Goal: Task Accomplishment & Management: Use online tool/utility

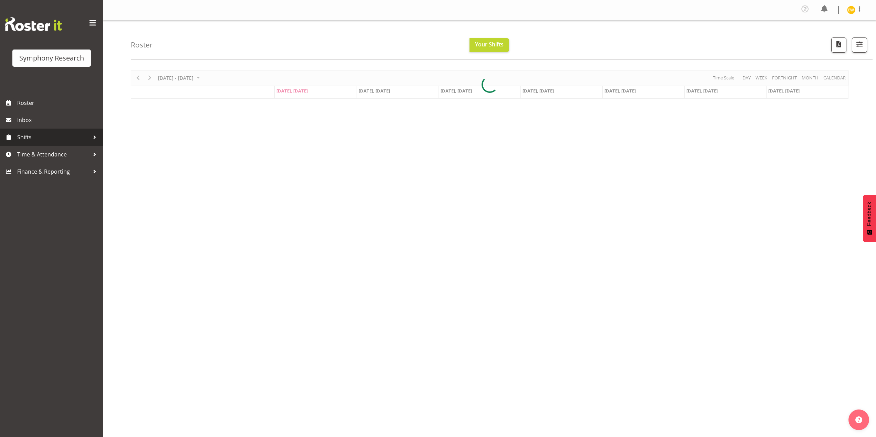
click at [39, 139] on span "Shifts" at bounding box center [53, 137] width 72 height 10
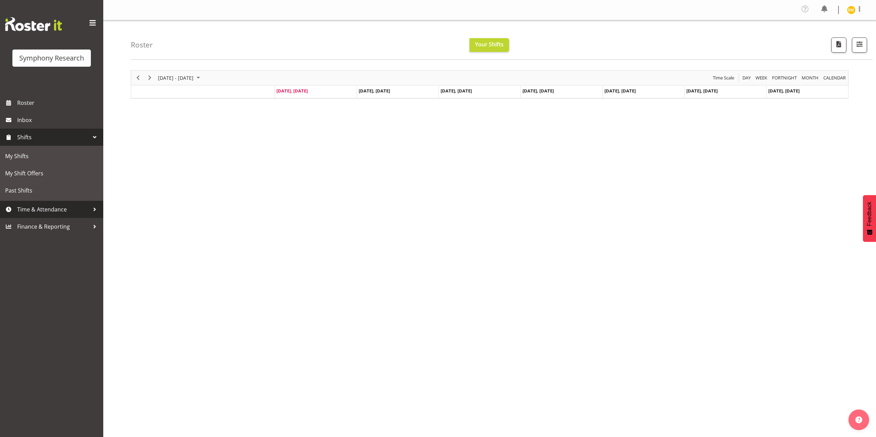
click at [36, 207] on span "Time & Attendance" at bounding box center [53, 209] width 72 height 10
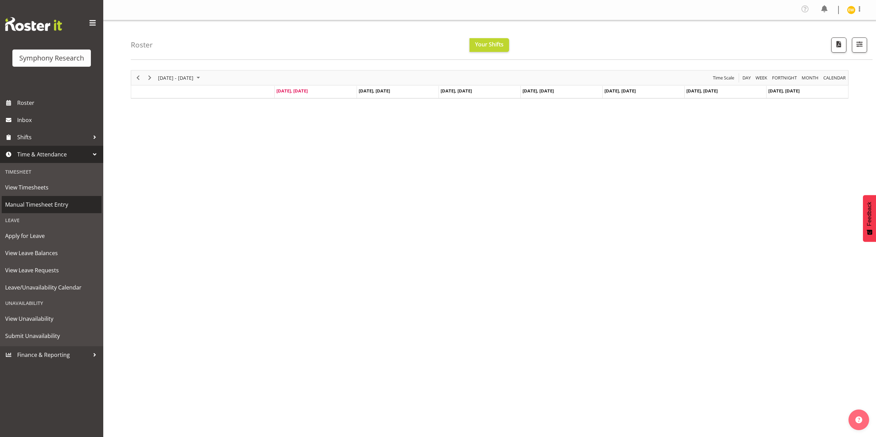
click at [21, 207] on span "Manual Timesheet Entry" at bounding box center [51, 205] width 93 height 10
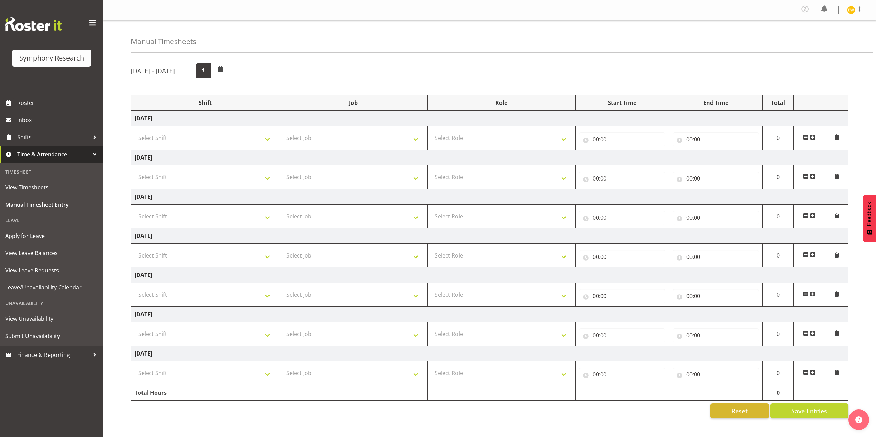
click at [208, 73] on span at bounding box center [203, 70] width 9 height 9
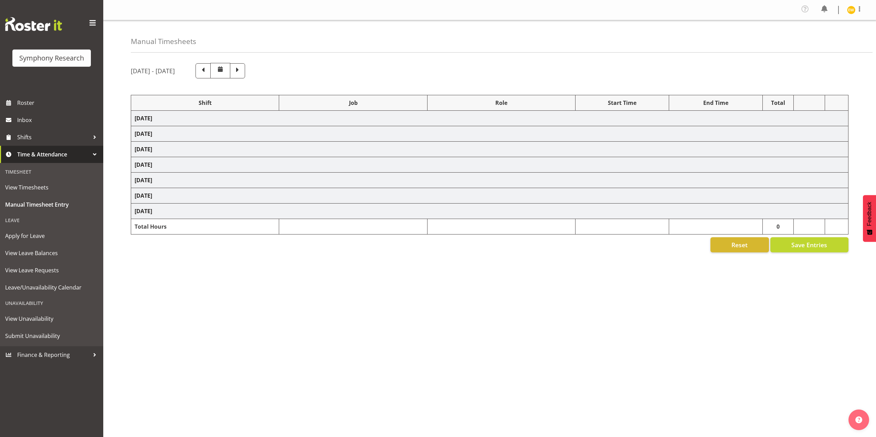
select select "81335"
select select "10527"
select select "81335"
select select "10527"
select select "47"
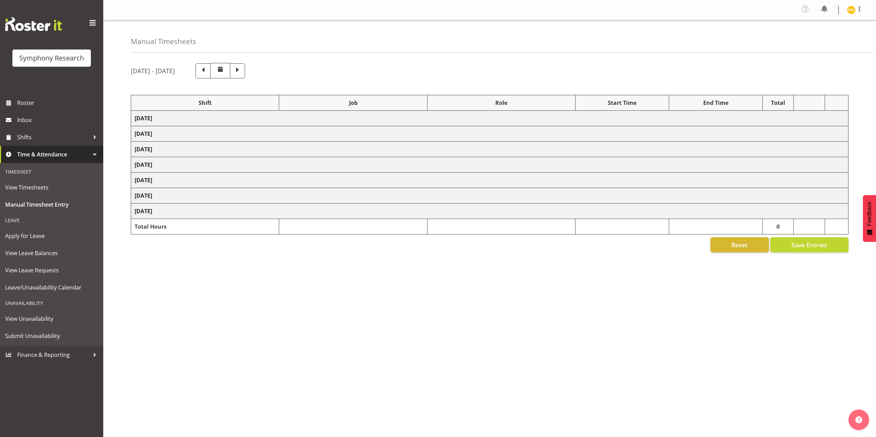
select select "41319"
select select "10527"
select select "47"
select select "41319"
select select "10527"
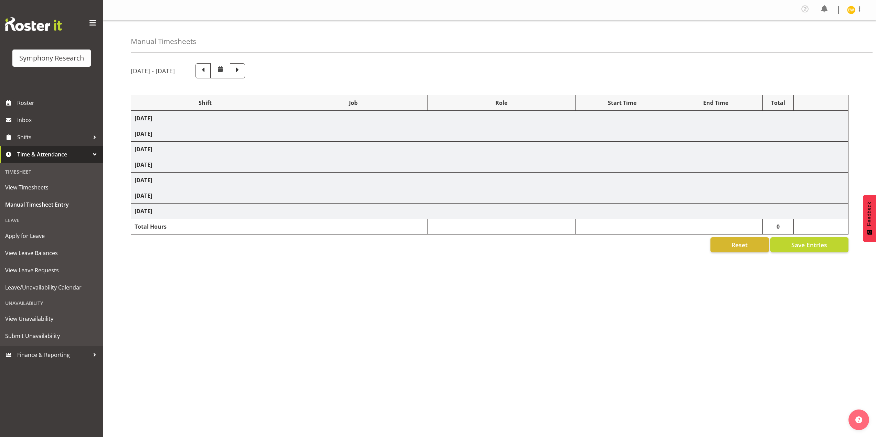
select select "47"
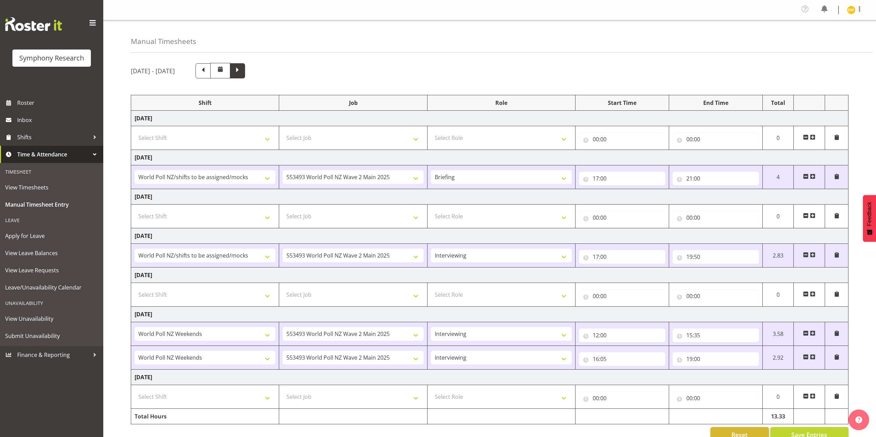
click at [242, 73] on span at bounding box center [237, 70] width 9 height 9
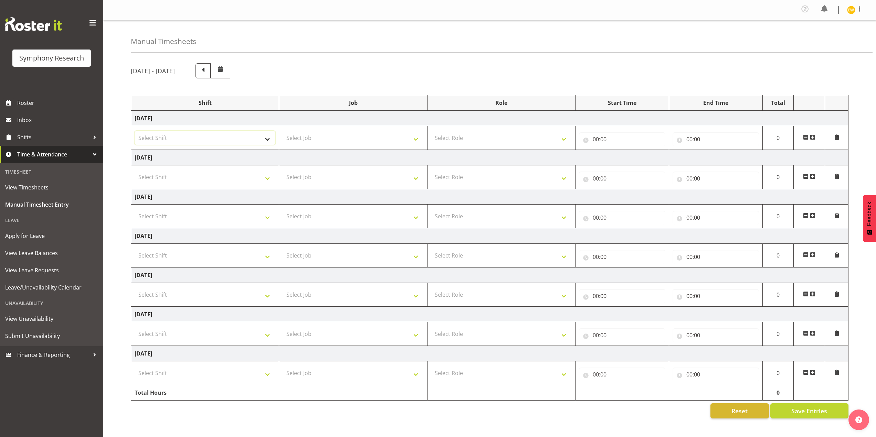
click at [263, 138] on select "Select Shift !!Weekend Residential (Roster IT Shift Label) *Business 9/10am ~ 4…" at bounding box center [205, 138] width 141 height 14
select select "41604"
click at [135, 131] on select "Select Shift !!Weekend Residential (Roster IT Shift Label) *Business 9/10am ~ 4…" at bounding box center [205, 138] width 141 height 14
click at [342, 141] on select "Select Job 550060 IF Admin 553492 World Poll Aus Wave 2 Main 2025 553493 World …" at bounding box center [353, 138] width 141 height 14
select select "10527"
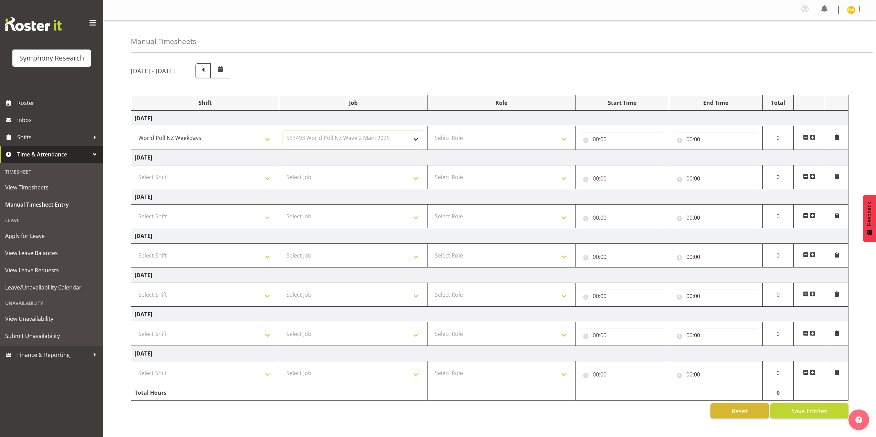
click at [283, 131] on select "Select Job 550060 IF Admin 553492 World Poll Aus Wave 2 Main 2025 553493 World …" at bounding box center [353, 138] width 141 height 14
click at [302, 137] on select "550060 IF Admin 553492 World Poll Aus Wave 2 Main 2025 553493 World Poll NZ Wav…" at bounding box center [353, 138] width 141 height 14
click at [283, 131] on select "550060 IF Admin 553492 World Poll Aus Wave 2 Main 2025 553493 World Poll NZ Wav…" at bounding box center [353, 138] width 141 height 14
click at [478, 138] on select "Select Role Briefing Interviewing" at bounding box center [501, 138] width 141 height 14
select select "47"
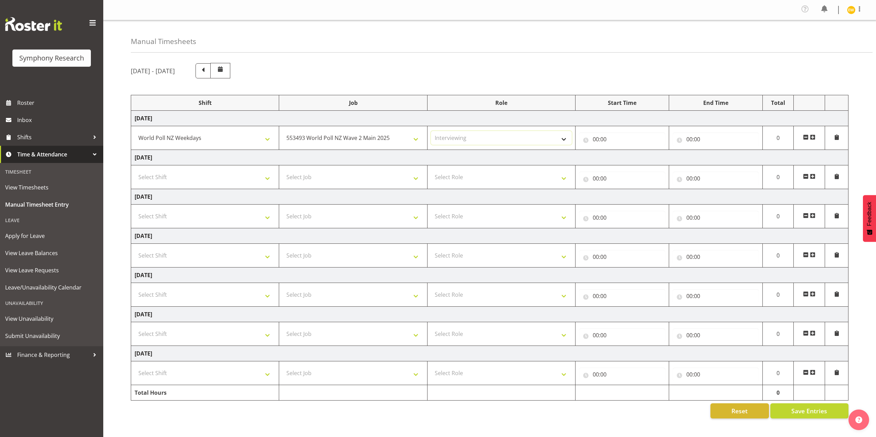
click at [431, 131] on select "Select Role Briefing Interviewing" at bounding box center [501, 138] width 141 height 14
click at [612, 135] on input "00:00" at bounding box center [622, 139] width 86 height 14
click at [626, 160] on select "00 01 02 03 04 05 06 07 08 09 10 11 12 13 14 15 16 17 18 19 20 21 22 23" at bounding box center [625, 157] width 15 height 14
select select "17"
type input "17:00"
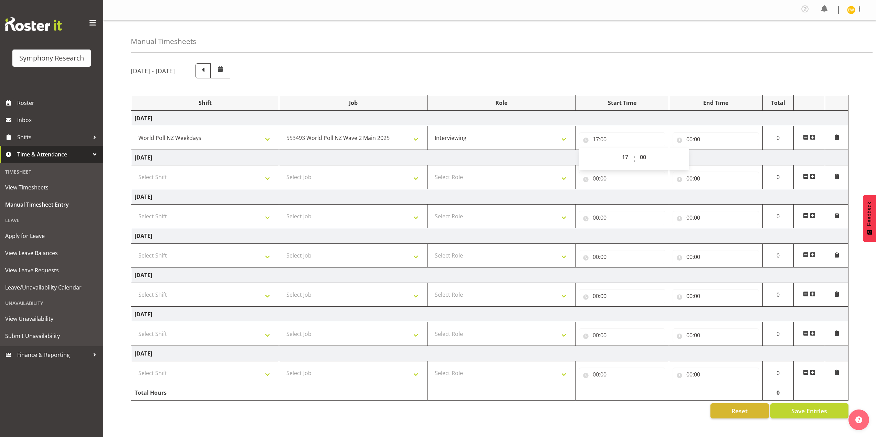
click at [596, 63] on div "September 8th - September 14th 2025" at bounding box center [490, 70] width 718 height 15
click at [698, 139] on input "00:00" at bounding box center [715, 139] width 86 height 14
click at [718, 157] on select "00 01 02 03 04 05 06 07 08 09 10 11 12 13 14 15 16 17 18 19 20 21 22 23" at bounding box center [719, 157] width 15 height 14
select select "21"
type input "21:00"
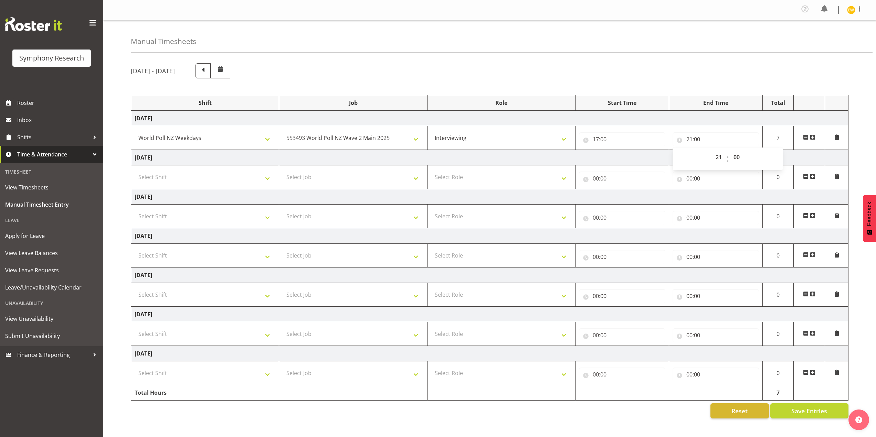
click at [719, 46] on div "Manual Timesheets" at bounding box center [502, 36] width 742 height 32
